Goal: Task Accomplishment & Management: Manage account settings

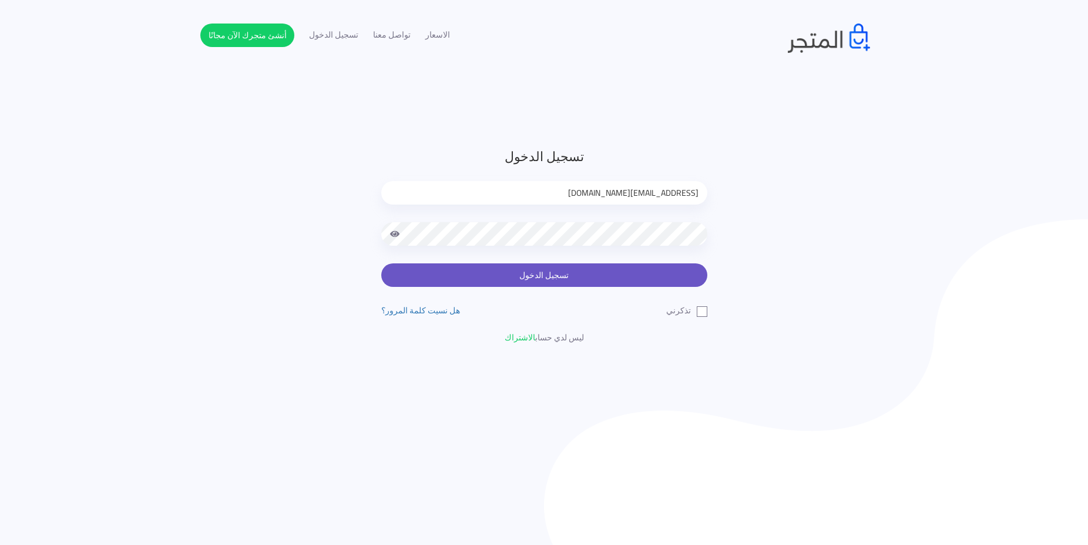
click at [560, 272] on button "تسجيل الدخول" at bounding box center [544, 274] width 326 height 23
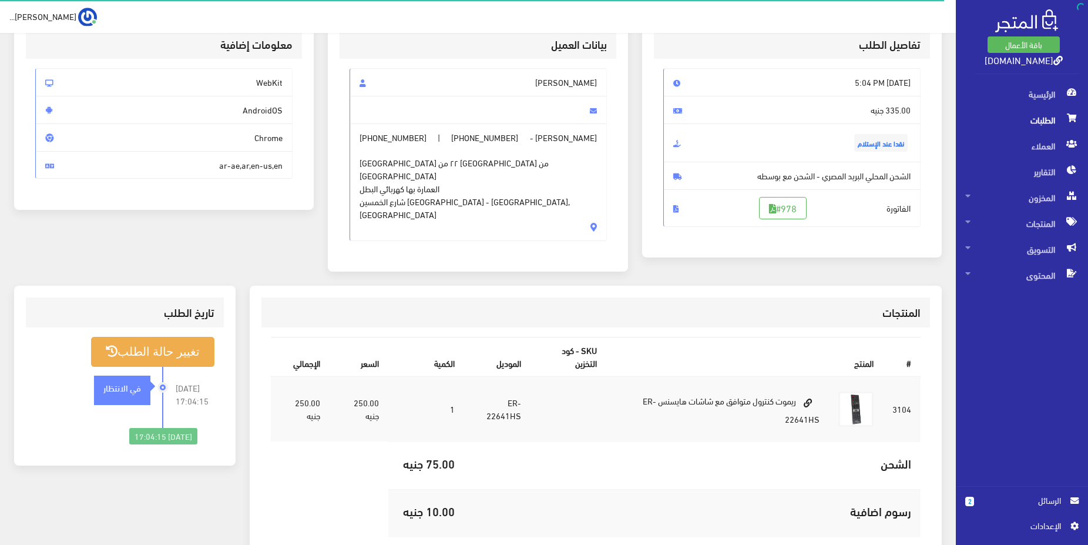
scroll to position [45, 0]
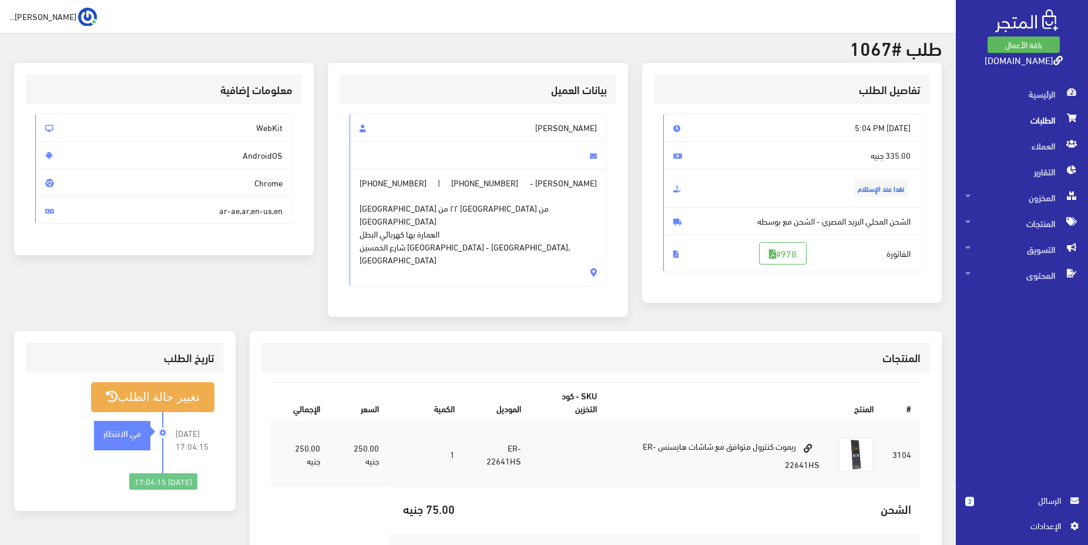
drag, startPoint x: 595, startPoint y: 208, endPoint x: 496, endPoint y: 206, distance: 99.3
click at [496, 206] on span "برج الياسمين ٢٢ من شارع ال١٥ من شارع الخمسين جسر السويس العمارة بها كهربائي الب…" at bounding box center [478, 227] width 237 height 77
copy span "رج الياسمين ٢٢ من شارع ال١٥ م"
click at [560, 204] on span "برج الياسمين ٢٢ من شارع ال١٥ من شارع الخمسين جسر السويس العمارة بها كهربائي الب…" at bounding box center [478, 227] width 237 height 77
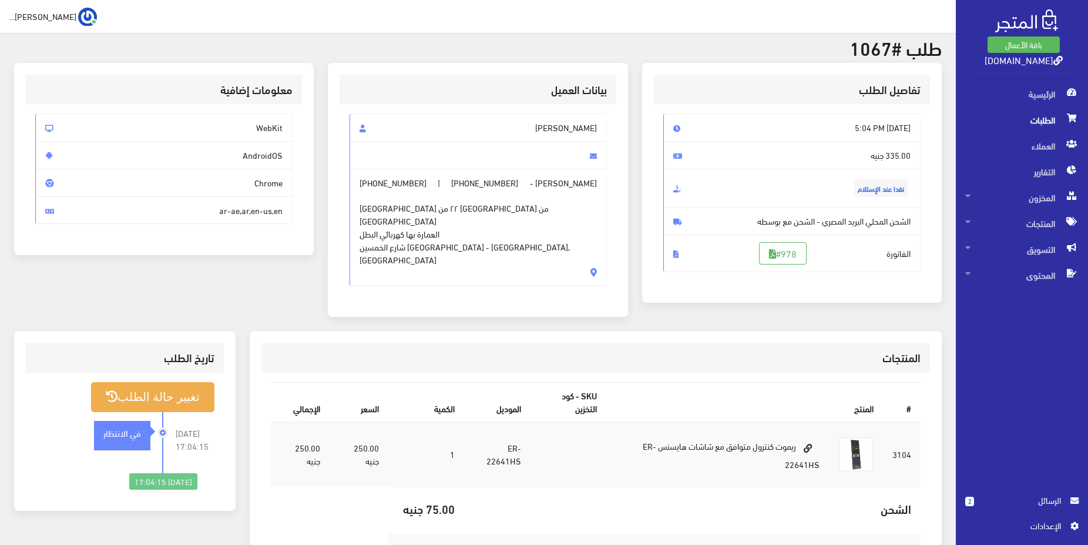
click at [594, 209] on span "برج الياسمين ٢٢ من شارع ال١٥ من شارع الخمسين جسر السويس العمارة بها كهربائي الب…" at bounding box center [478, 227] width 237 height 77
click at [498, 209] on span "برج الياسمين ٢٢ من شارع ال١٥ من شارع الخمسين جسر السويس العمارة بها كهربائي الب…" at bounding box center [478, 227] width 237 height 77
copy span "برج الياسمين ٢٢ من شارع ال١٥"
drag, startPoint x: 562, startPoint y: 221, endPoint x: 486, endPoint y: 231, distance: 76.4
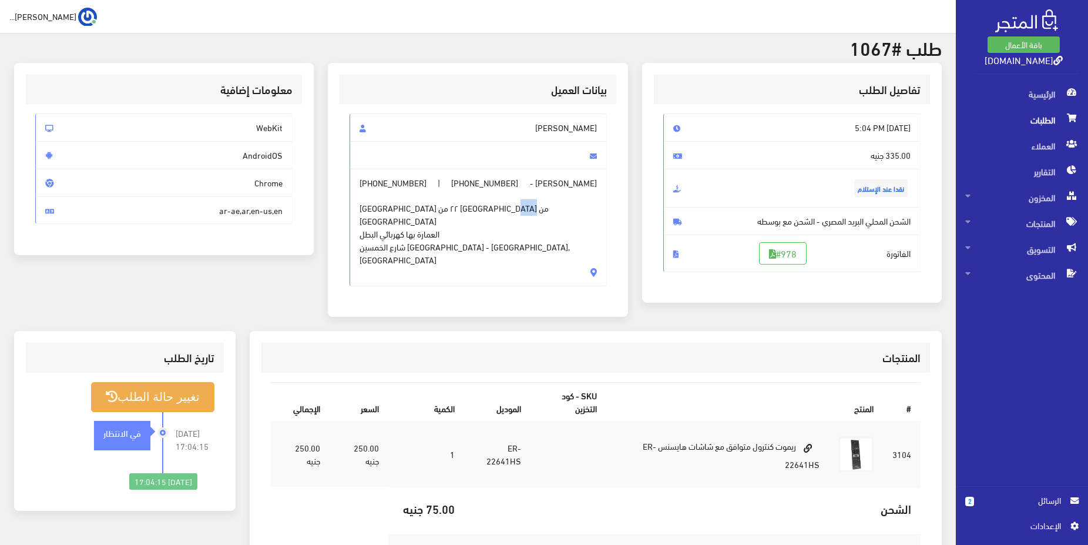
click at [486, 231] on span "برج الياسمين ٢٢ من شارع ال١٥ من شارع الخمسين جسر السويس العمارة بها كهربائي الب…" at bounding box center [478, 227] width 237 height 77
drag, startPoint x: 461, startPoint y: 187, endPoint x: 510, endPoint y: 179, distance: 49.4
click at [510, 179] on span "[PHONE_NUMBER]" at bounding box center [484, 182] width 67 height 13
copy span "01550655011"
drag, startPoint x: 368, startPoint y: 182, endPoint x: 425, endPoint y: 184, distance: 57.0
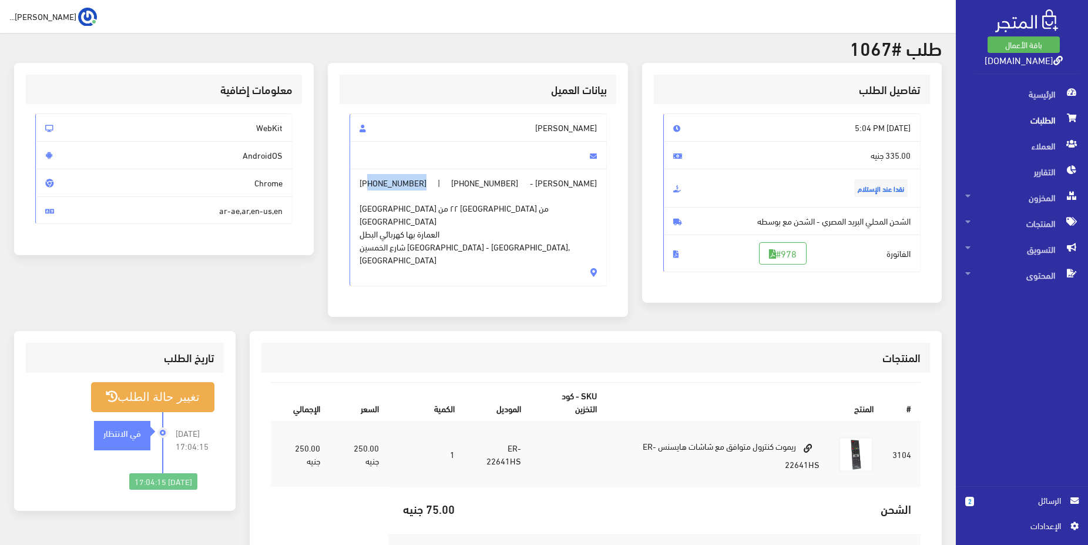
click at [425, 184] on span "احمدعبداللطيف علي - +201550655011 | +201009497977 برج الياسمين ٢٢ من شارع ال١٥ …" at bounding box center [478, 227] width 257 height 117
copy span "01009497977"
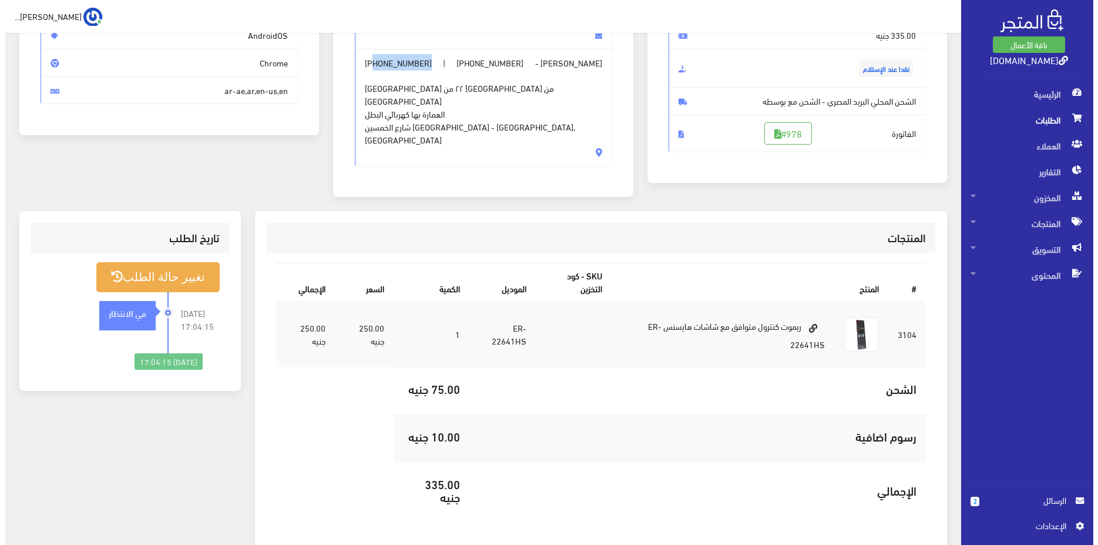
scroll to position [0, 0]
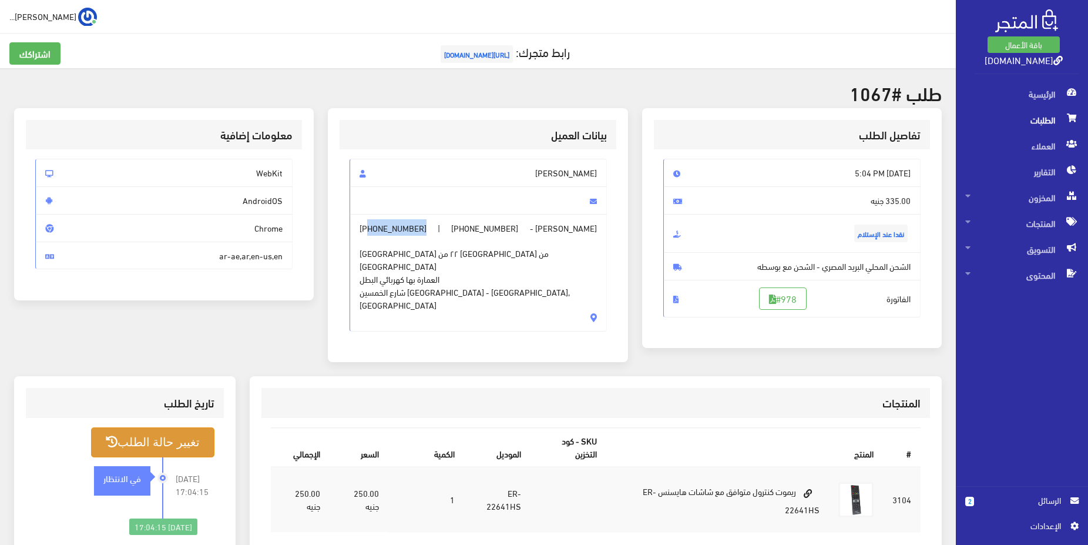
click at [151, 434] on button "تغيير حالة الطلب" at bounding box center [152, 442] width 123 height 30
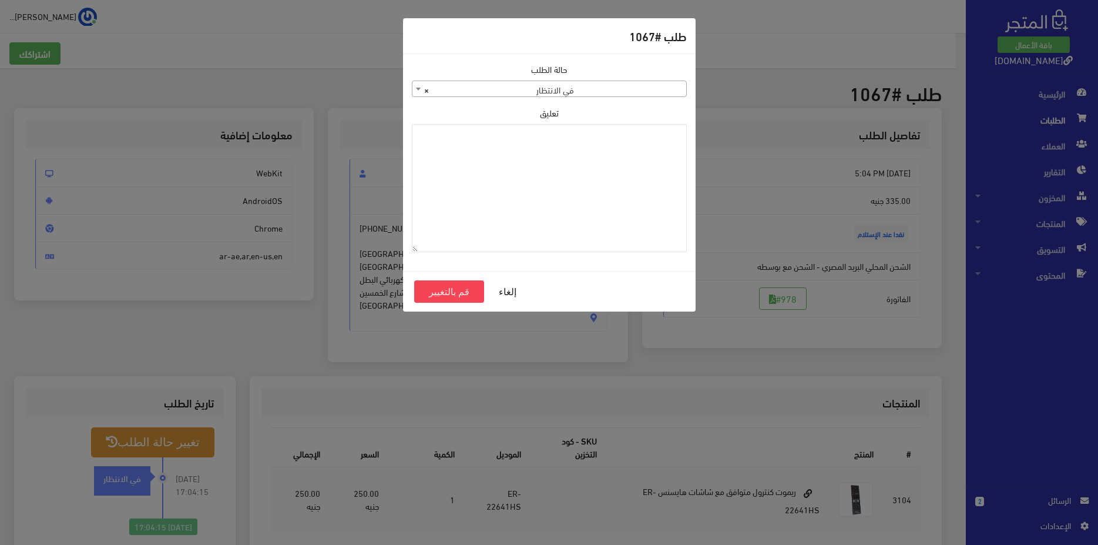
click at [649, 98] on div "حالة الطلب تم تأكيده تم شحنها ملغي تم تسليمه مرفوض رفض الاستلام من قبل العميل ف…" at bounding box center [549, 162] width 289 height 199
click at [654, 91] on span "× في الانتظار" at bounding box center [549, 89] width 274 height 16
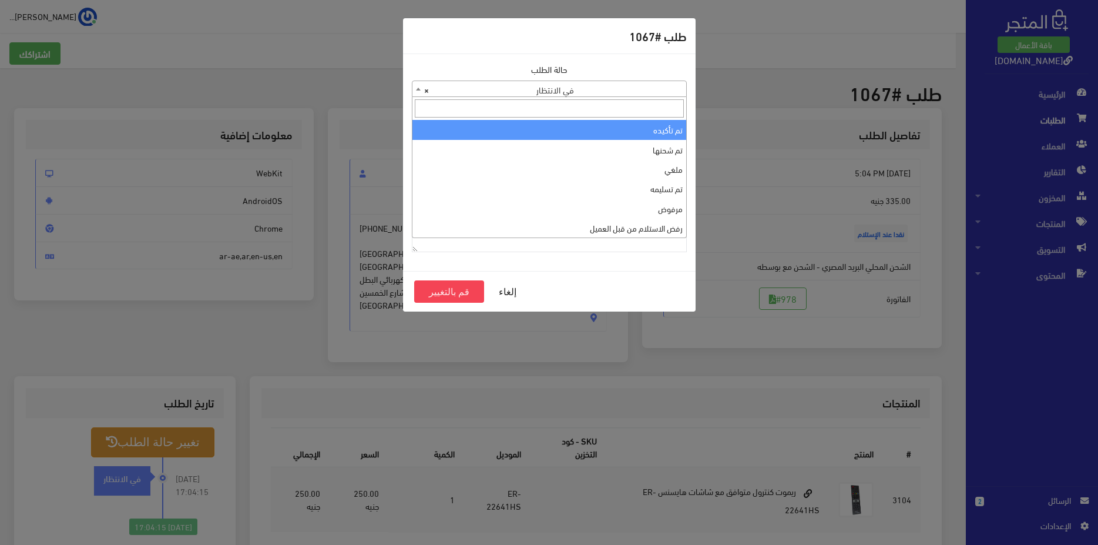
select select "1"
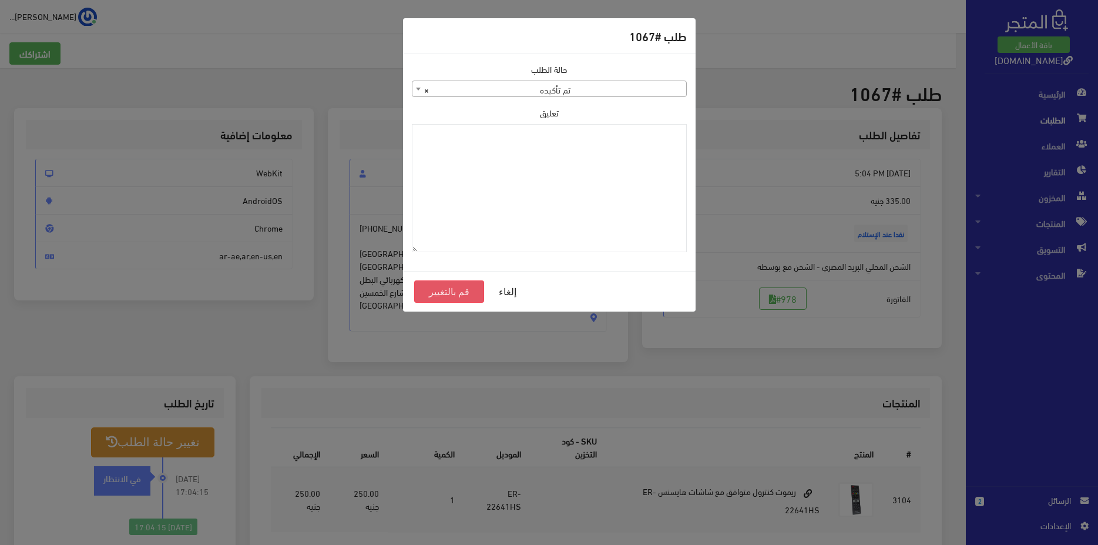
click at [445, 297] on button "قم بالتغيير" at bounding box center [449, 291] width 70 height 22
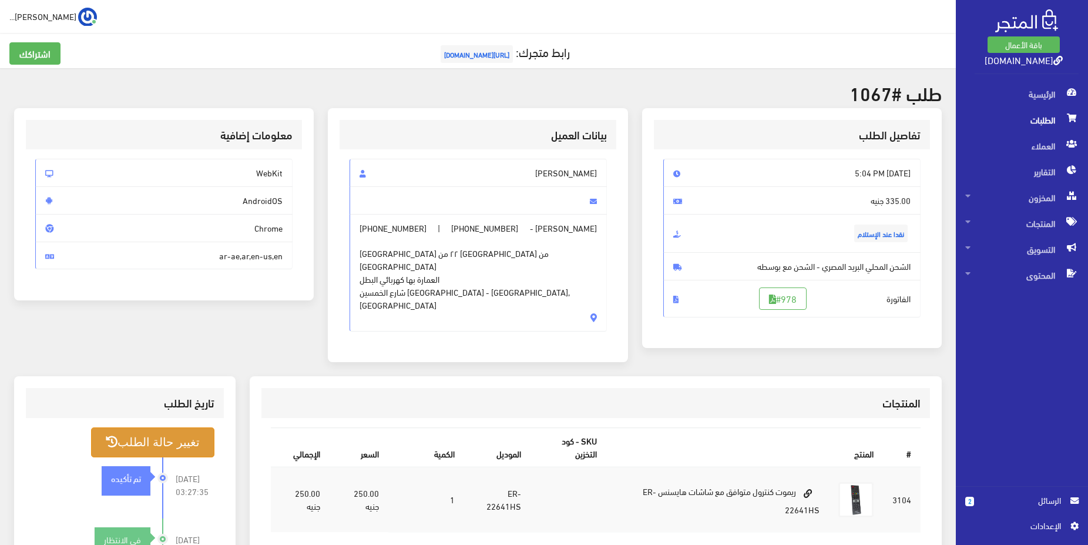
click at [178, 427] on button "تغيير حالة الطلب" at bounding box center [152, 442] width 123 height 30
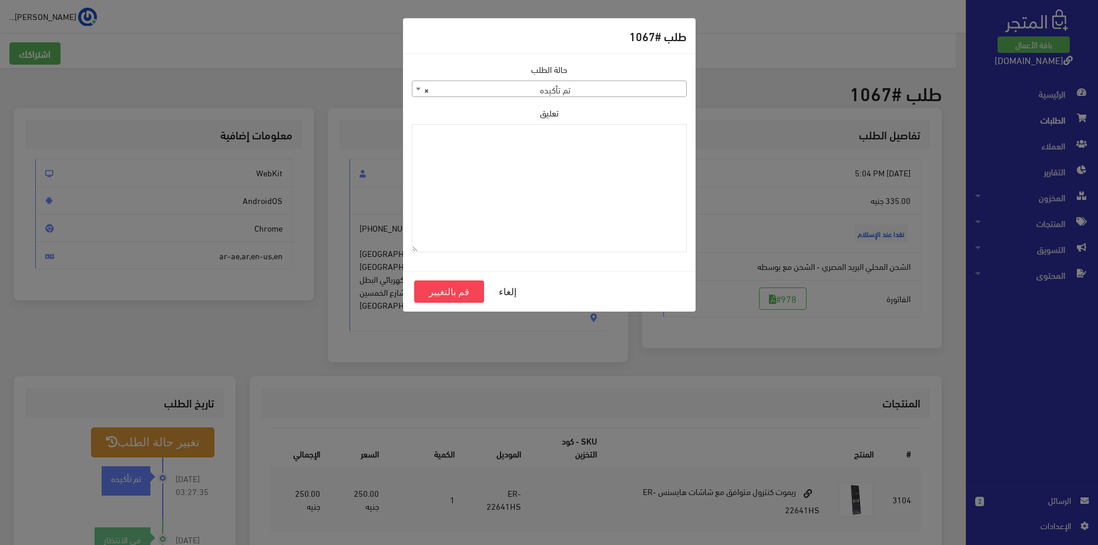
click at [630, 88] on span "× تم تأكيده" at bounding box center [549, 89] width 274 height 16
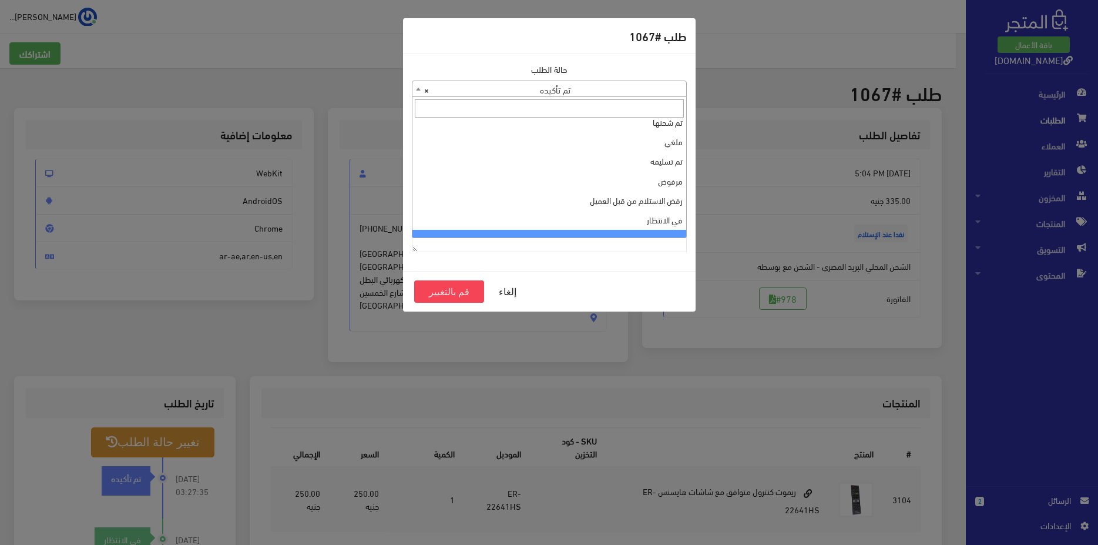
scroll to position [39, 0]
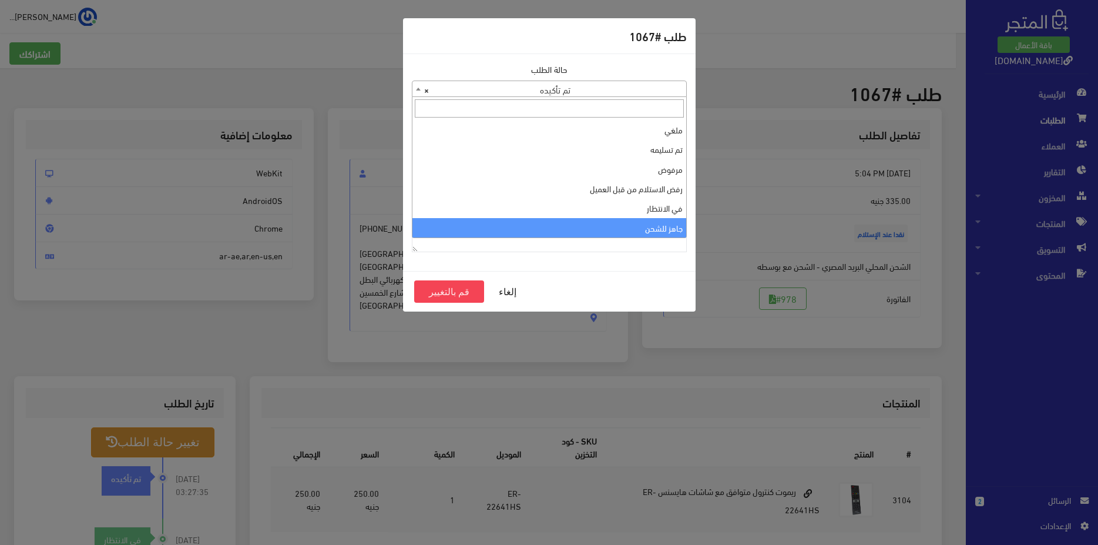
select select "13"
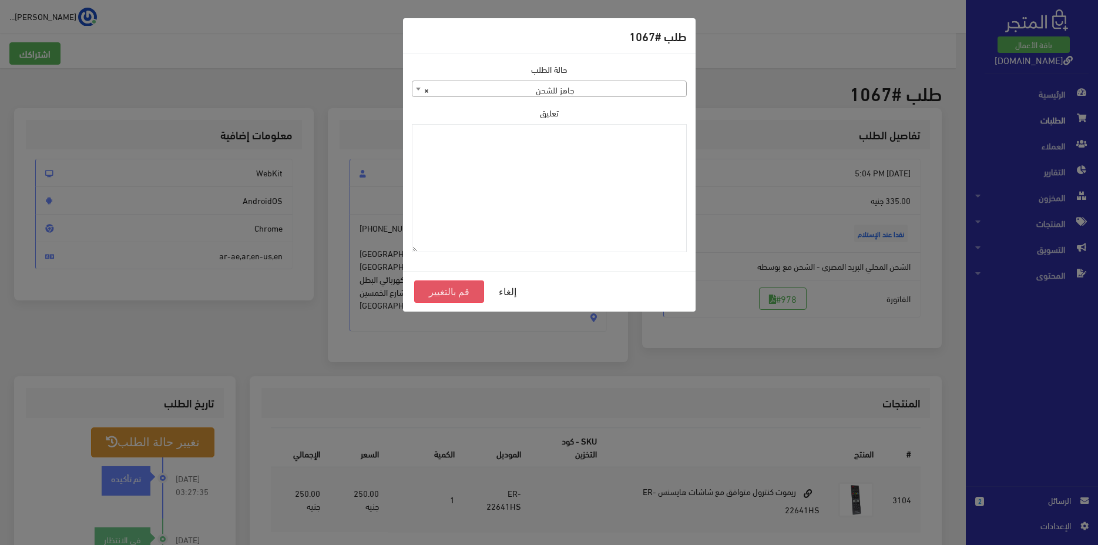
click at [434, 294] on button "قم بالتغيير" at bounding box center [449, 291] width 70 height 22
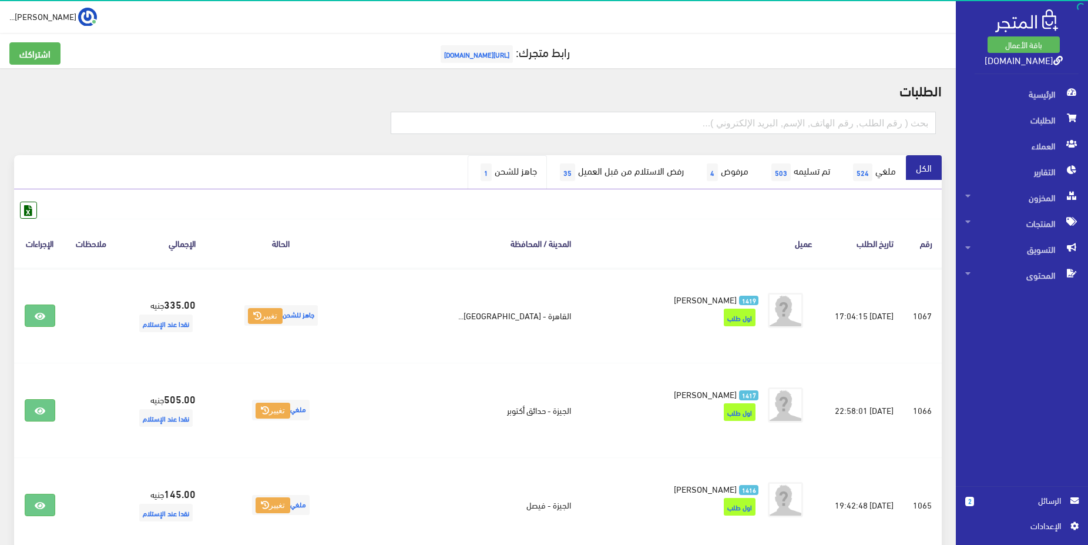
click at [471, 179] on link "جاهز للشحن 1" at bounding box center [507, 172] width 79 height 34
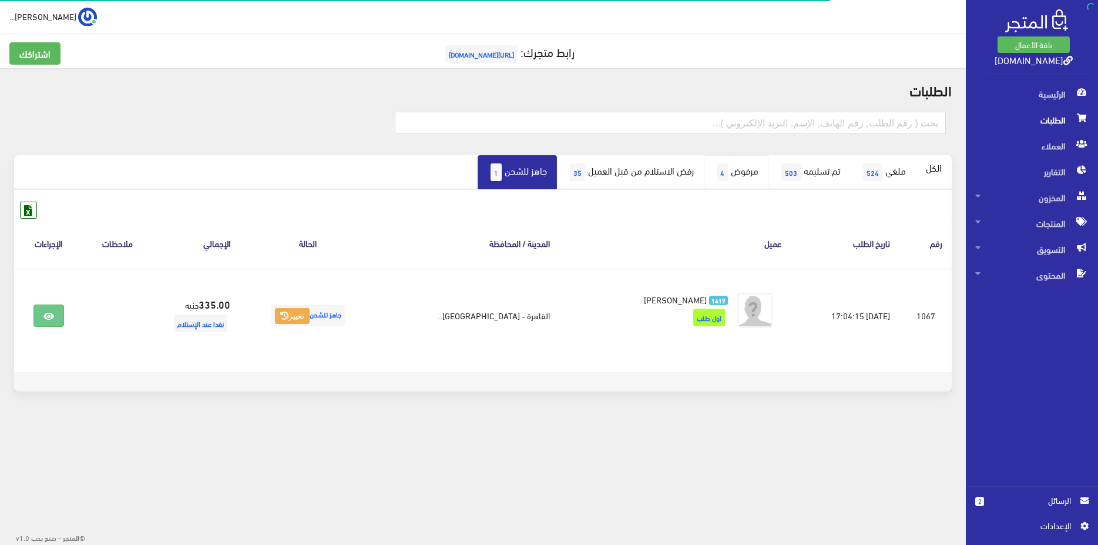
click at [714, 182] on link "مرفوض 4" at bounding box center [736, 172] width 65 height 34
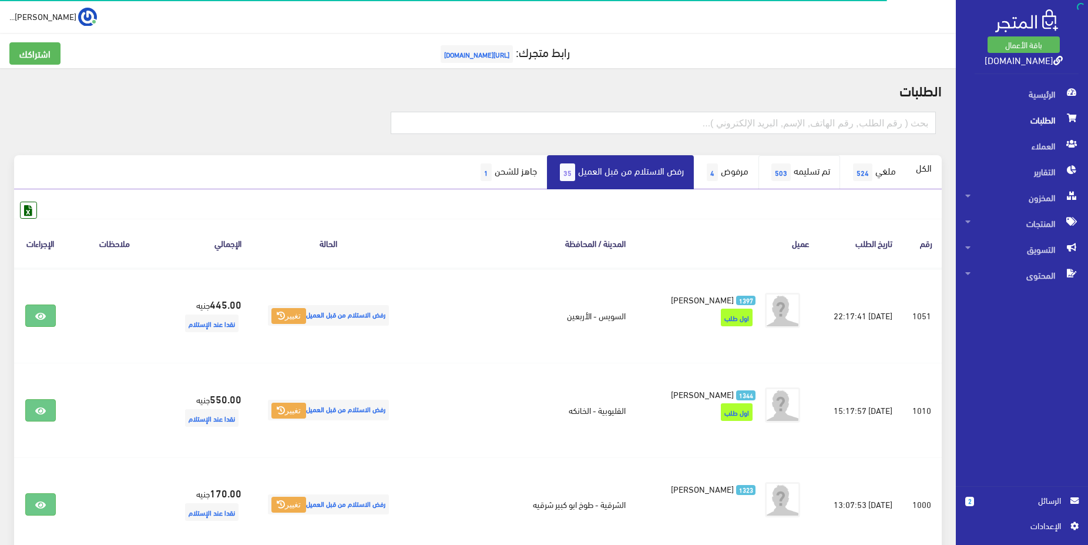
click at [809, 177] on link "تم تسليمه 503" at bounding box center [799, 172] width 82 height 34
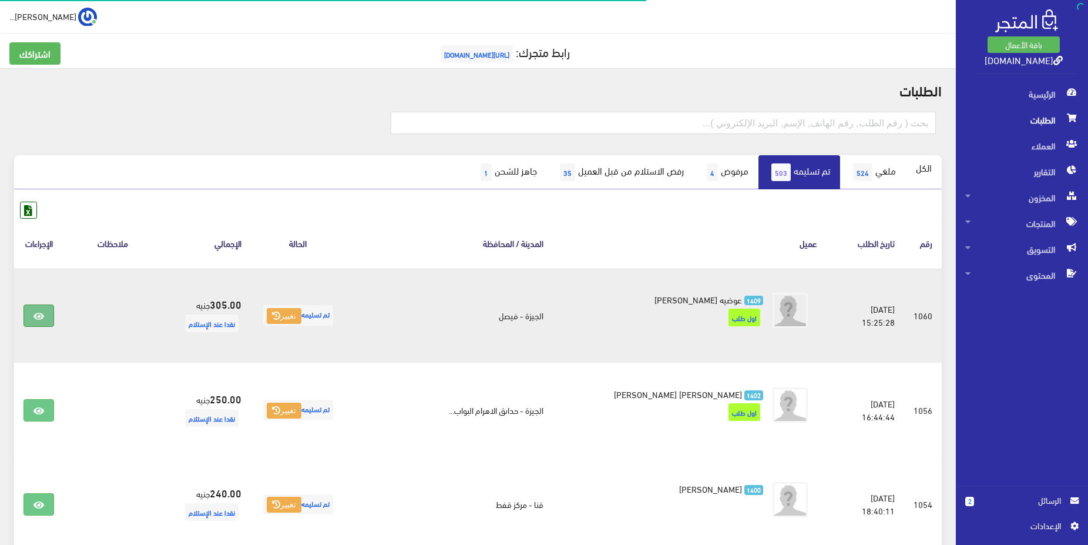
click at [28, 314] on link at bounding box center [38, 315] width 31 height 22
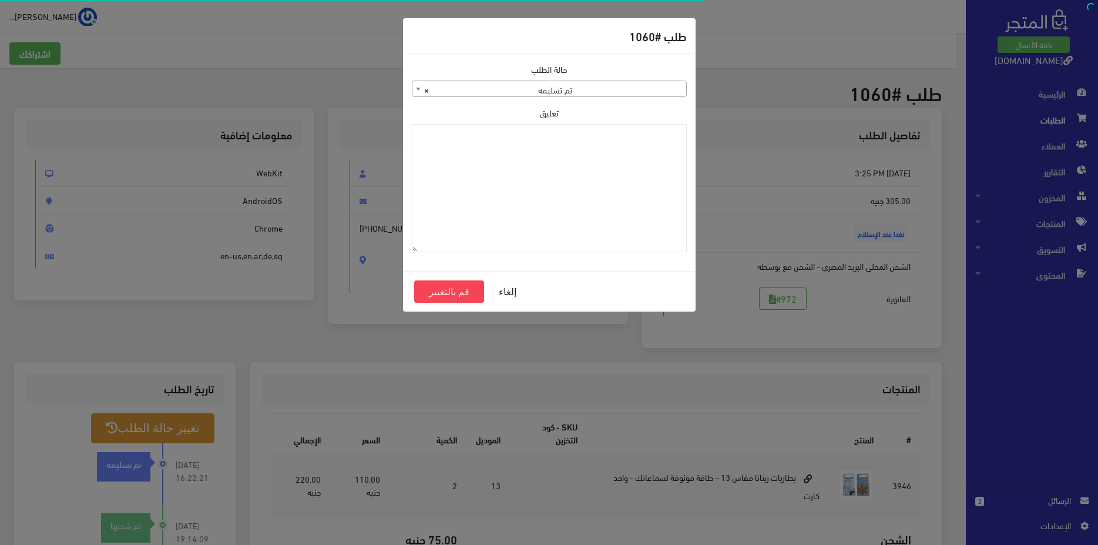
click at [559, 81] on span "× تم تسليمه" at bounding box center [549, 89] width 274 height 16
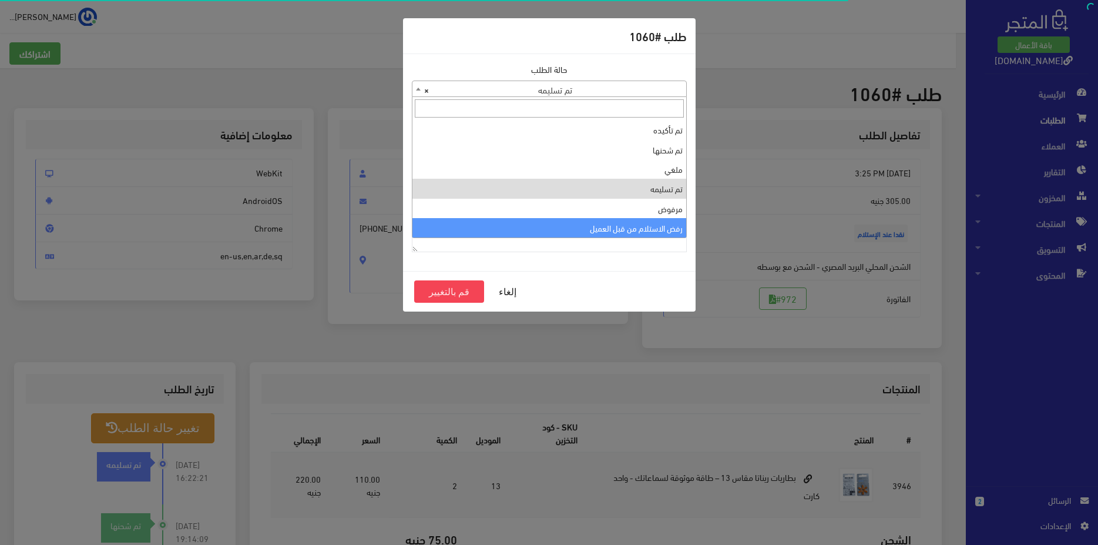
scroll to position [39, 0]
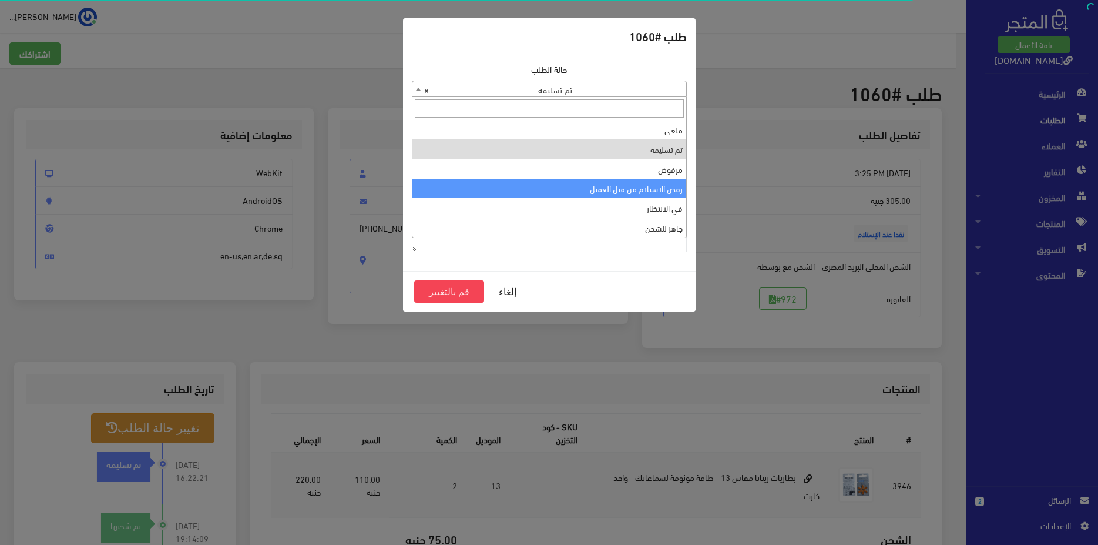
select select "7"
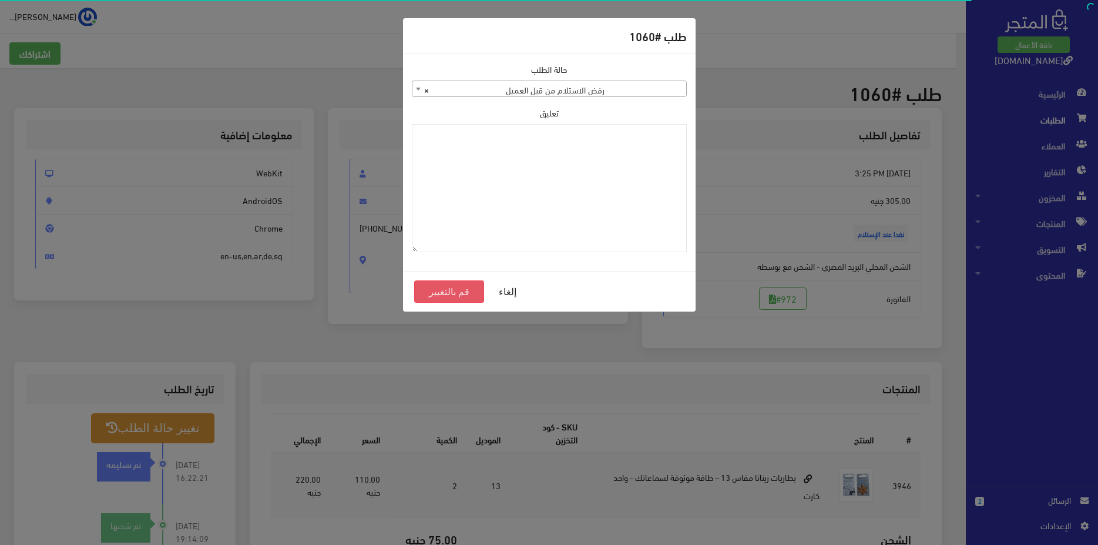
click at [431, 298] on button "قم بالتغيير" at bounding box center [449, 291] width 70 height 22
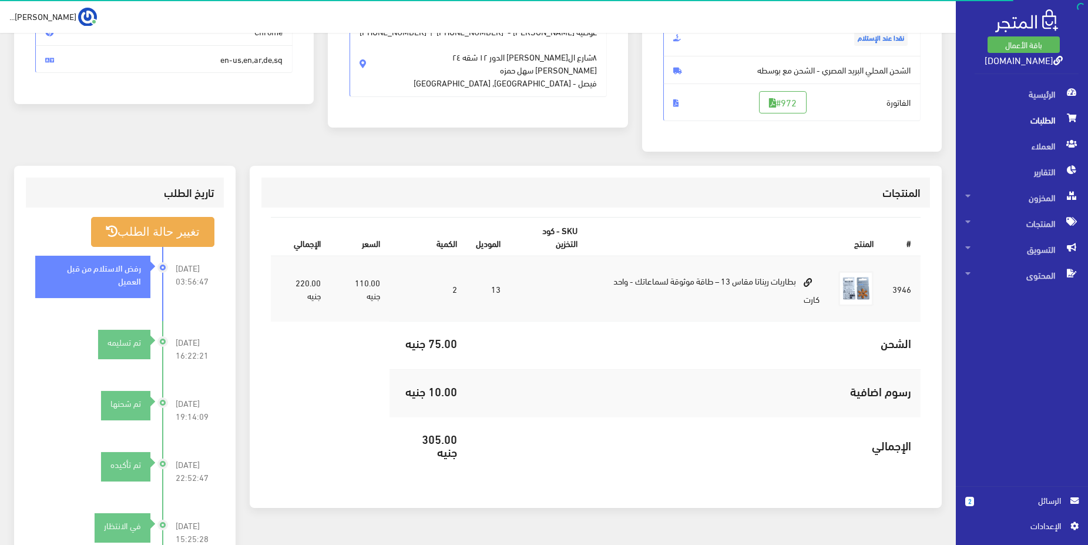
scroll to position [320, 0]
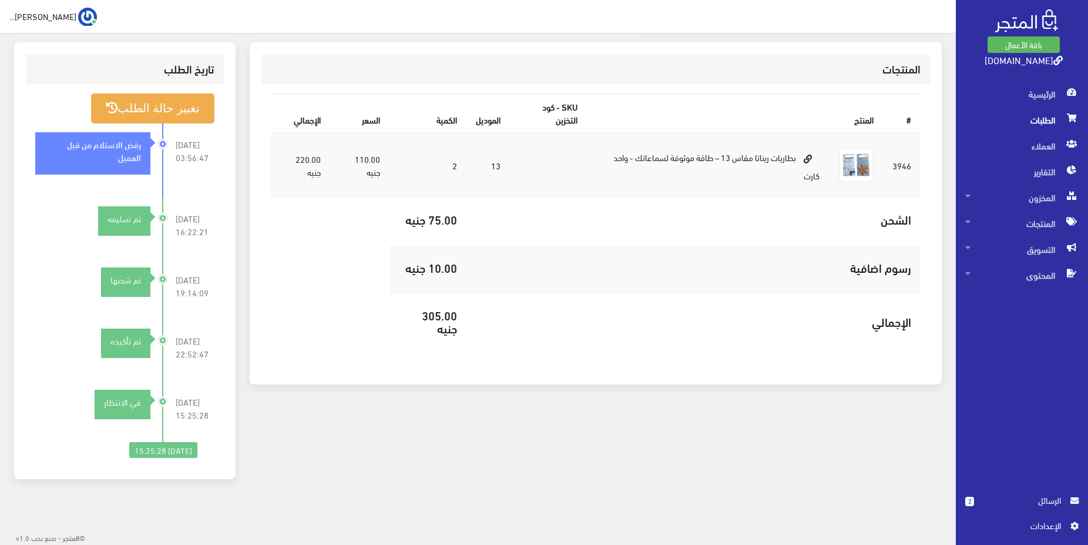
click at [1033, 507] on link "2 الرسائل" at bounding box center [1021, 505] width 113 height 25
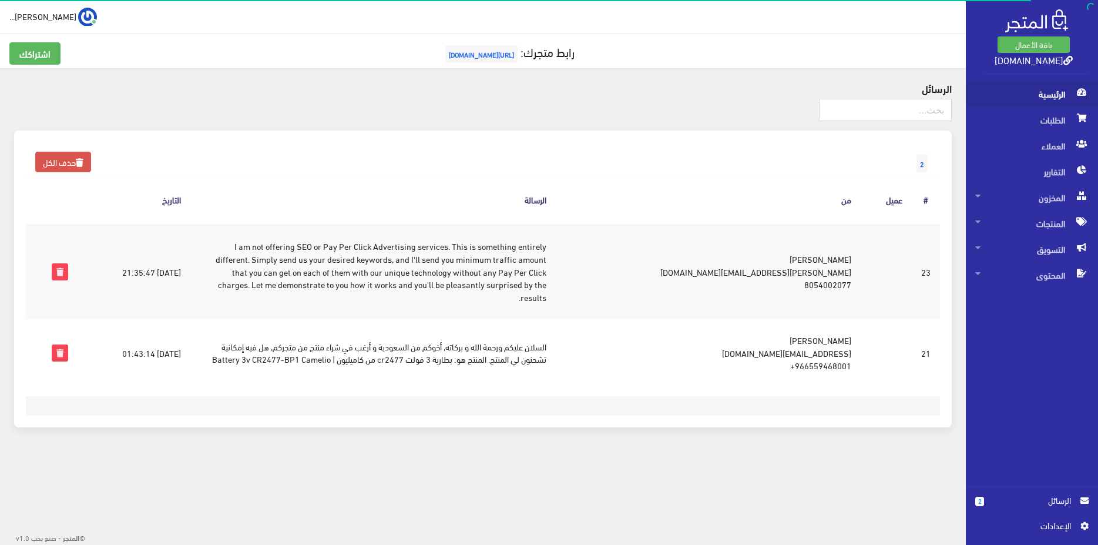
click at [1049, 95] on span "الرئيسية" at bounding box center [1031, 94] width 113 height 26
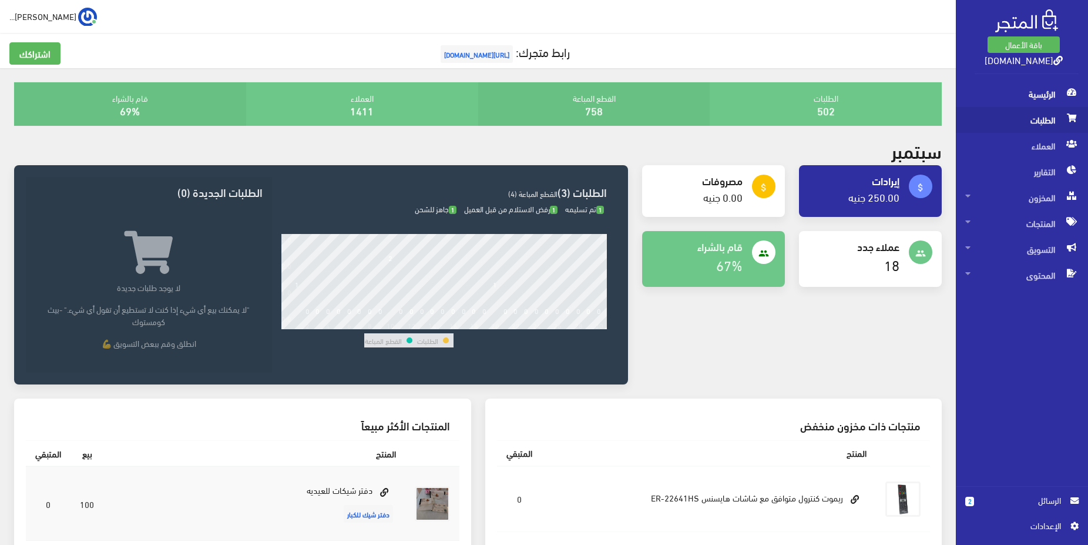
click at [1037, 122] on span "الطلبات" at bounding box center [1021, 120] width 113 height 26
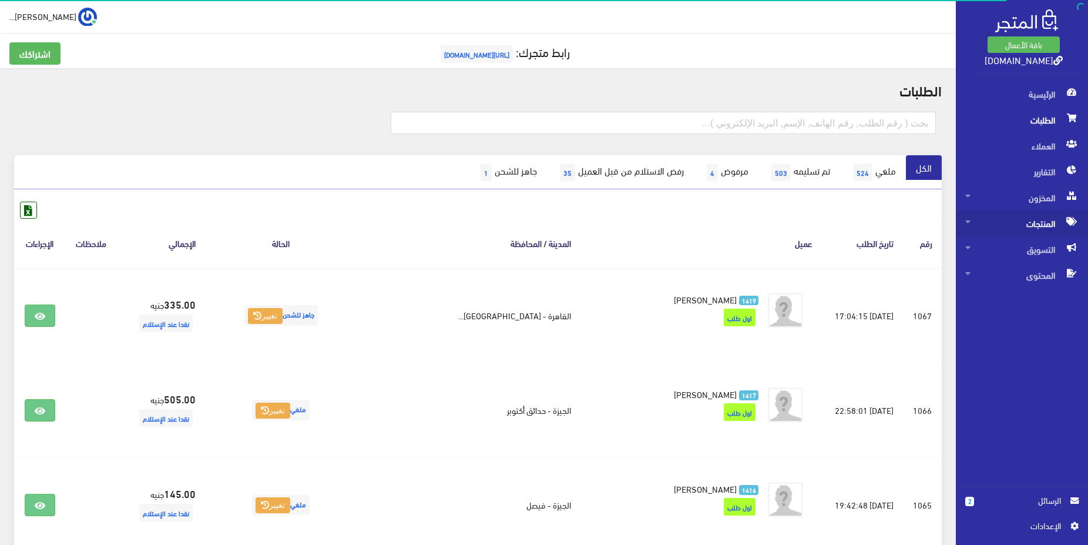
click at [1036, 221] on span "المنتجات" at bounding box center [1021, 223] width 113 height 26
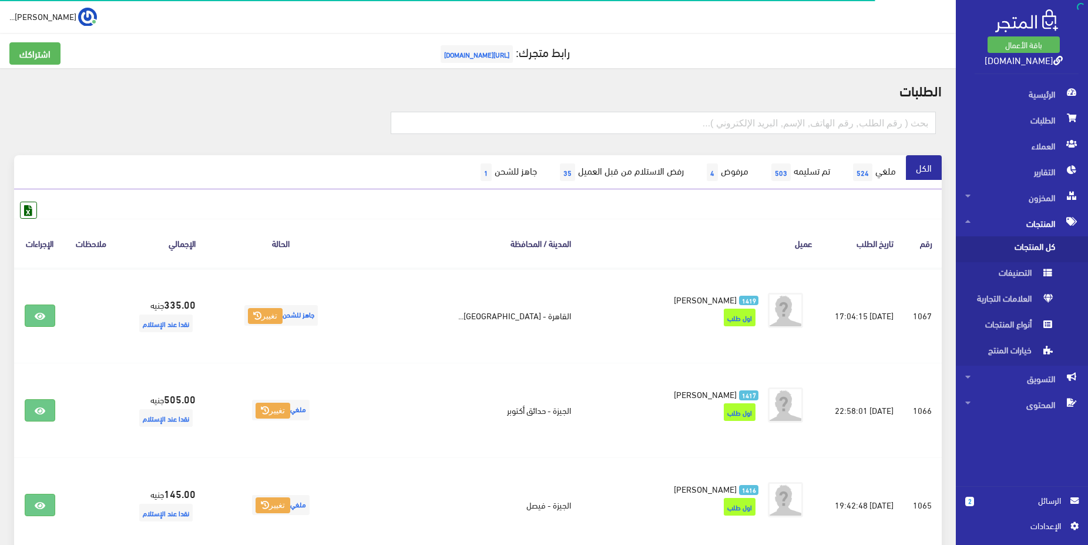
click at [1032, 244] on span "كل المنتجات" at bounding box center [1009, 249] width 89 height 26
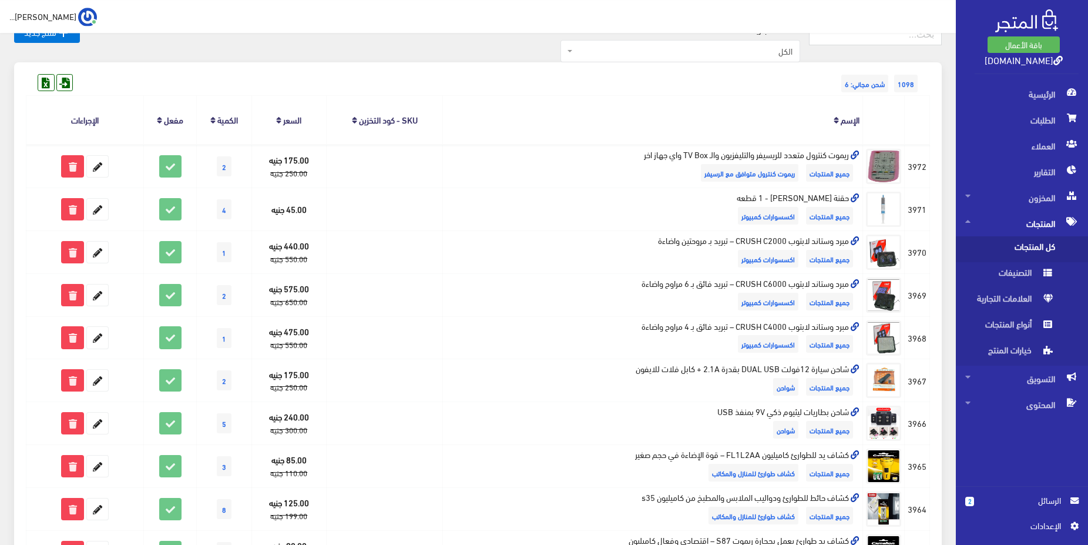
scroll to position [60, 0]
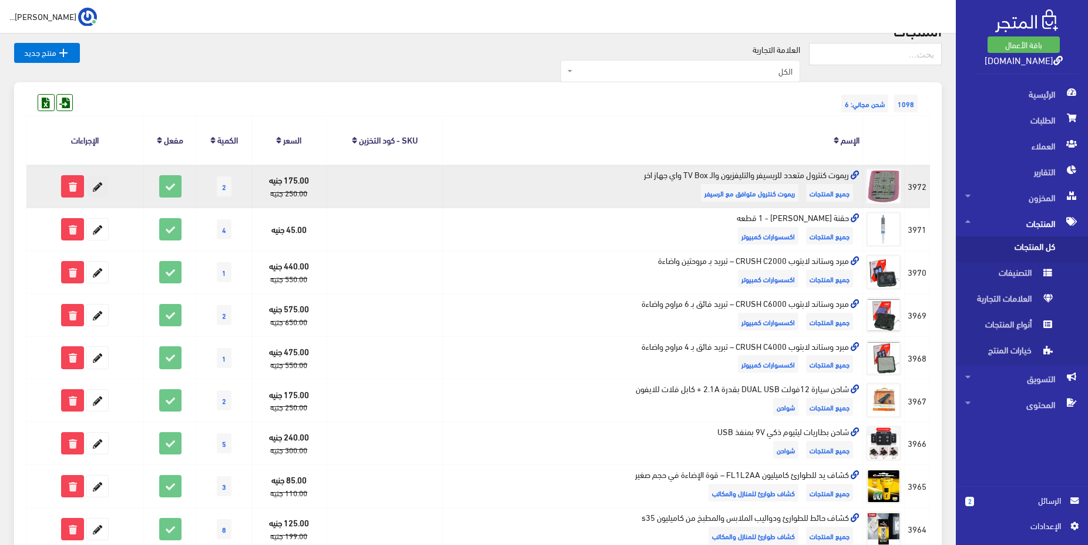
click at [98, 184] on icon at bounding box center [97, 186] width 21 height 21
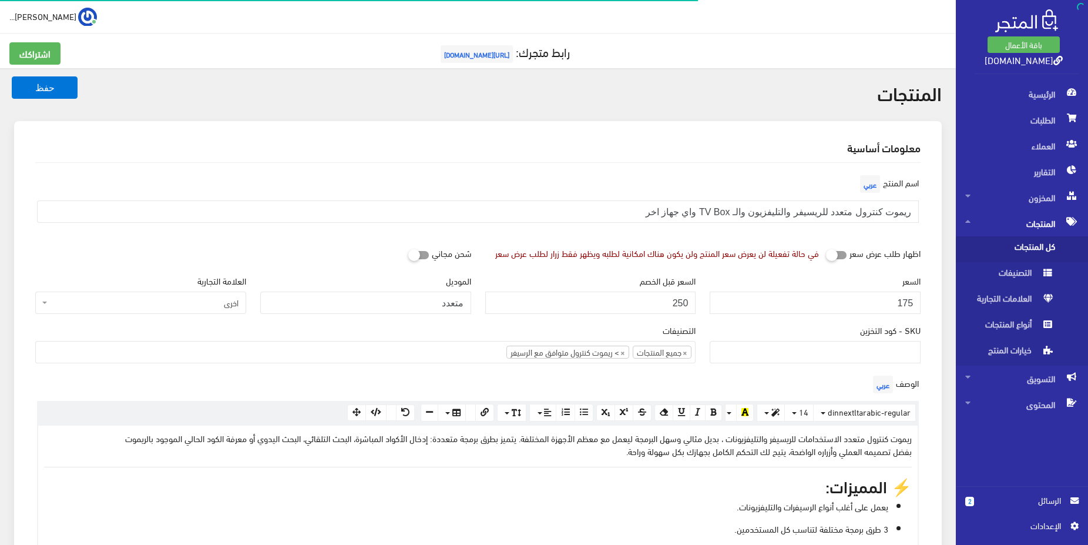
select select
type input "145"
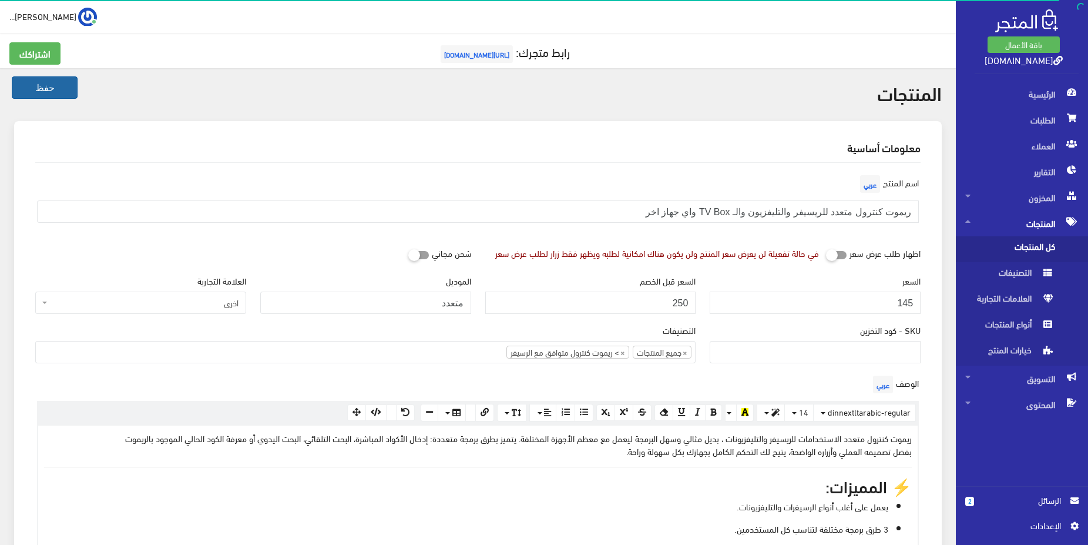
click at [64, 86] on button "حفظ" at bounding box center [45, 87] width 66 height 22
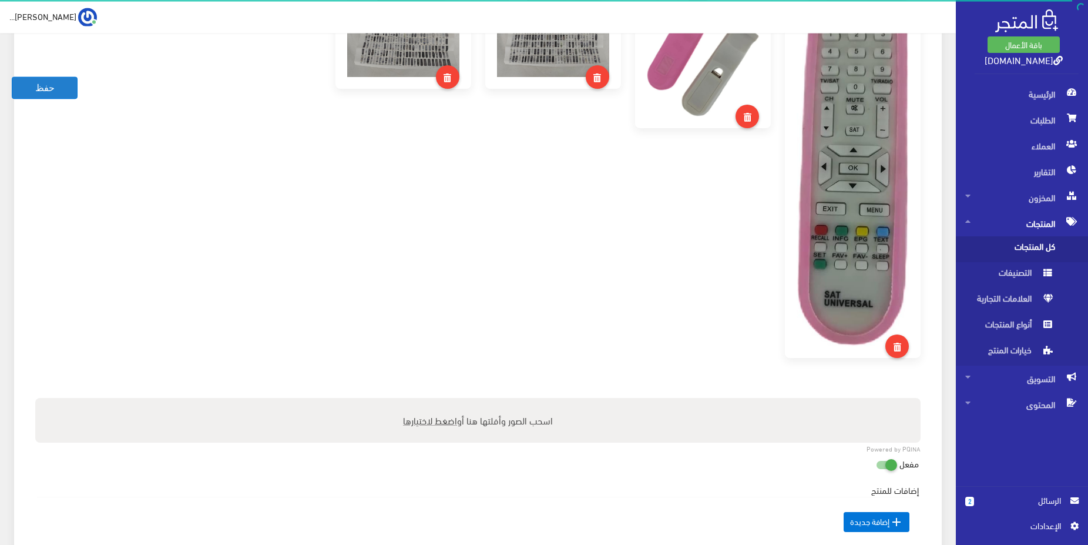
scroll to position [719, 0]
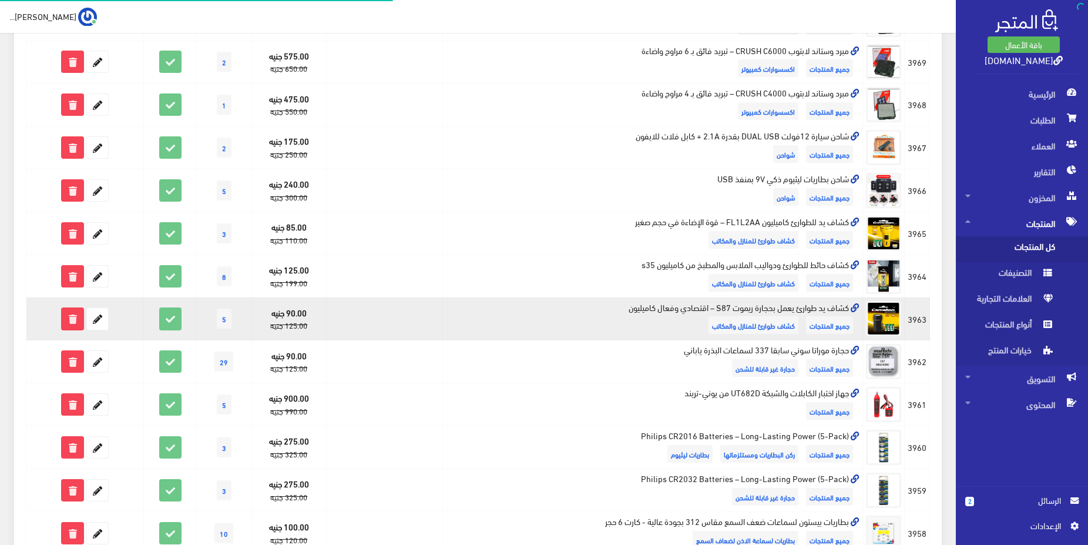
scroll to position [360, 0]
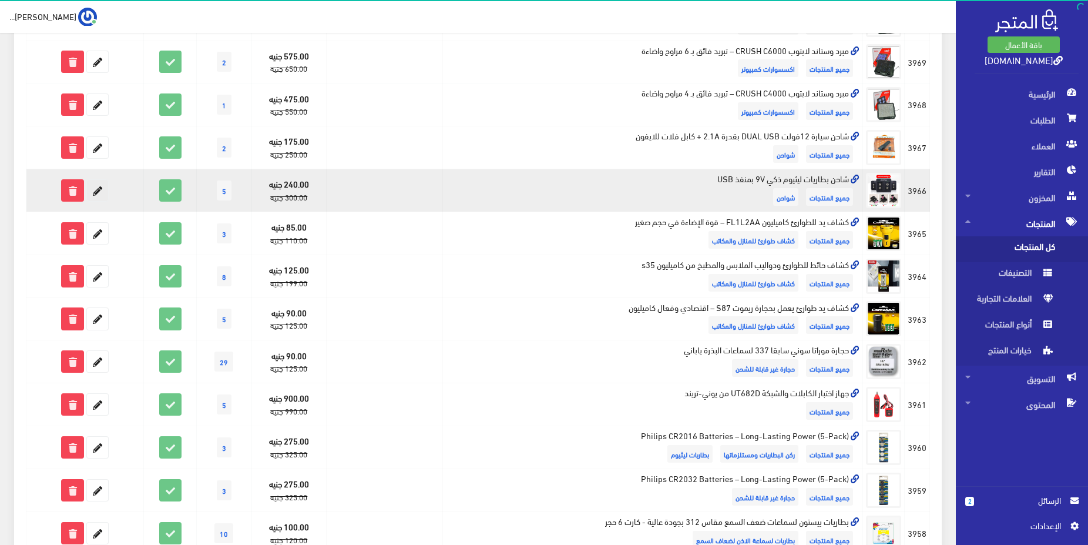
click at [100, 189] on icon at bounding box center [97, 190] width 21 height 21
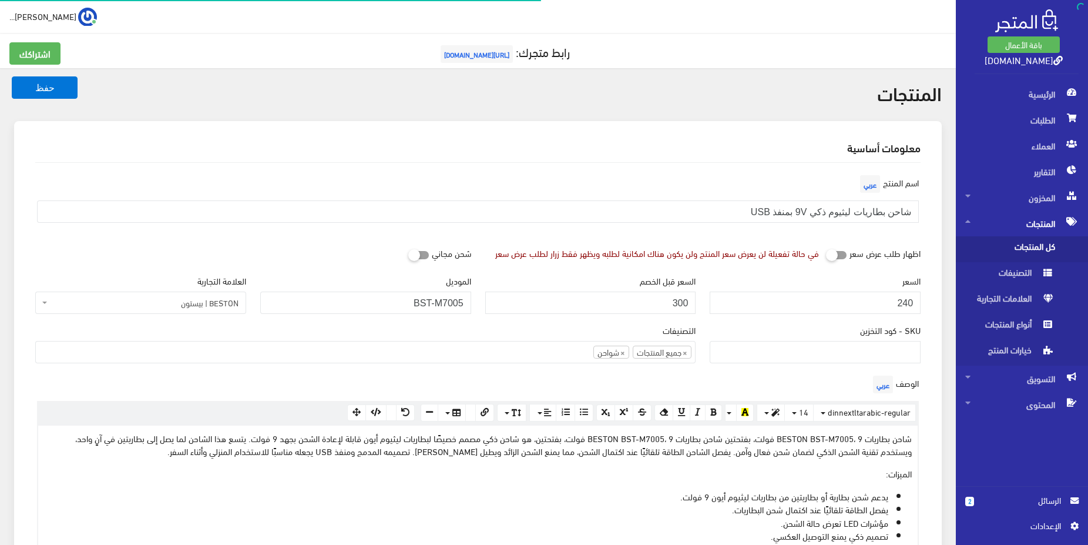
select select
type input "1"
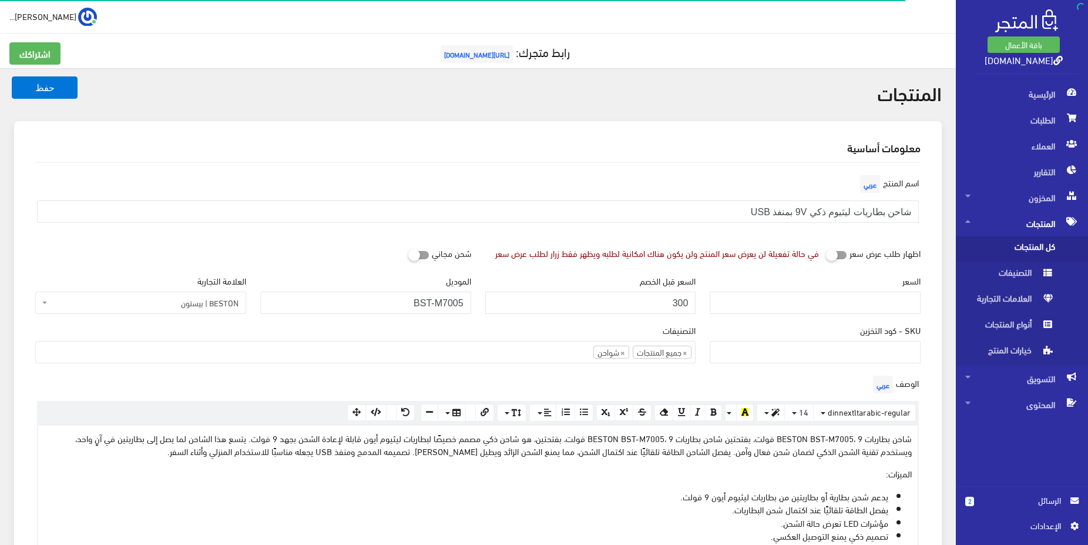
type input "2"
type input "195"
click at [40, 89] on button "حفظ" at bounding box center [45, 87] width 66 height 22
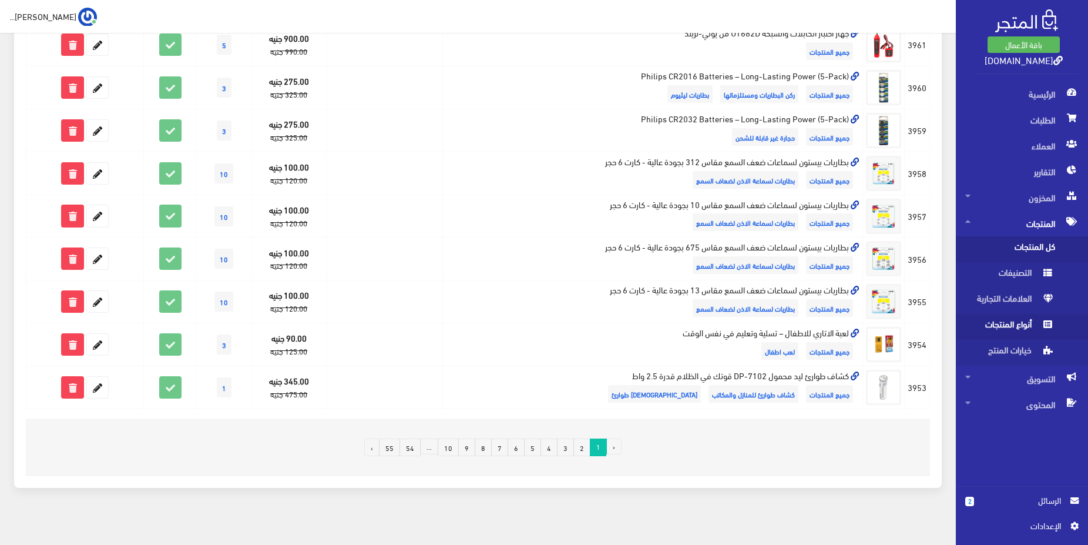
scroll to position [479, 0]
